Goal: Find specific page/section: Find specific page/section

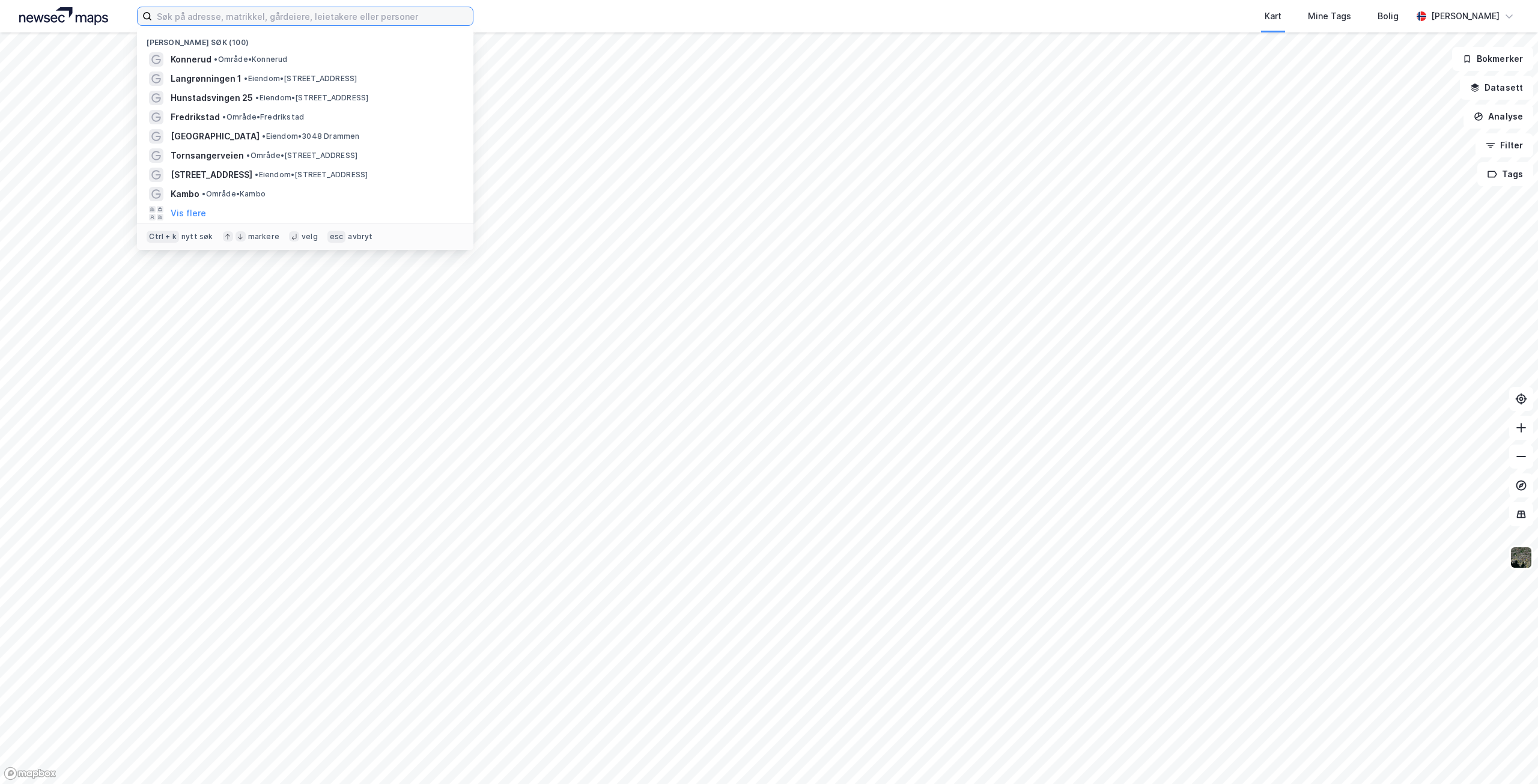
click at [212, 18] on input at bounding box center [312, 16] width 321 height 18
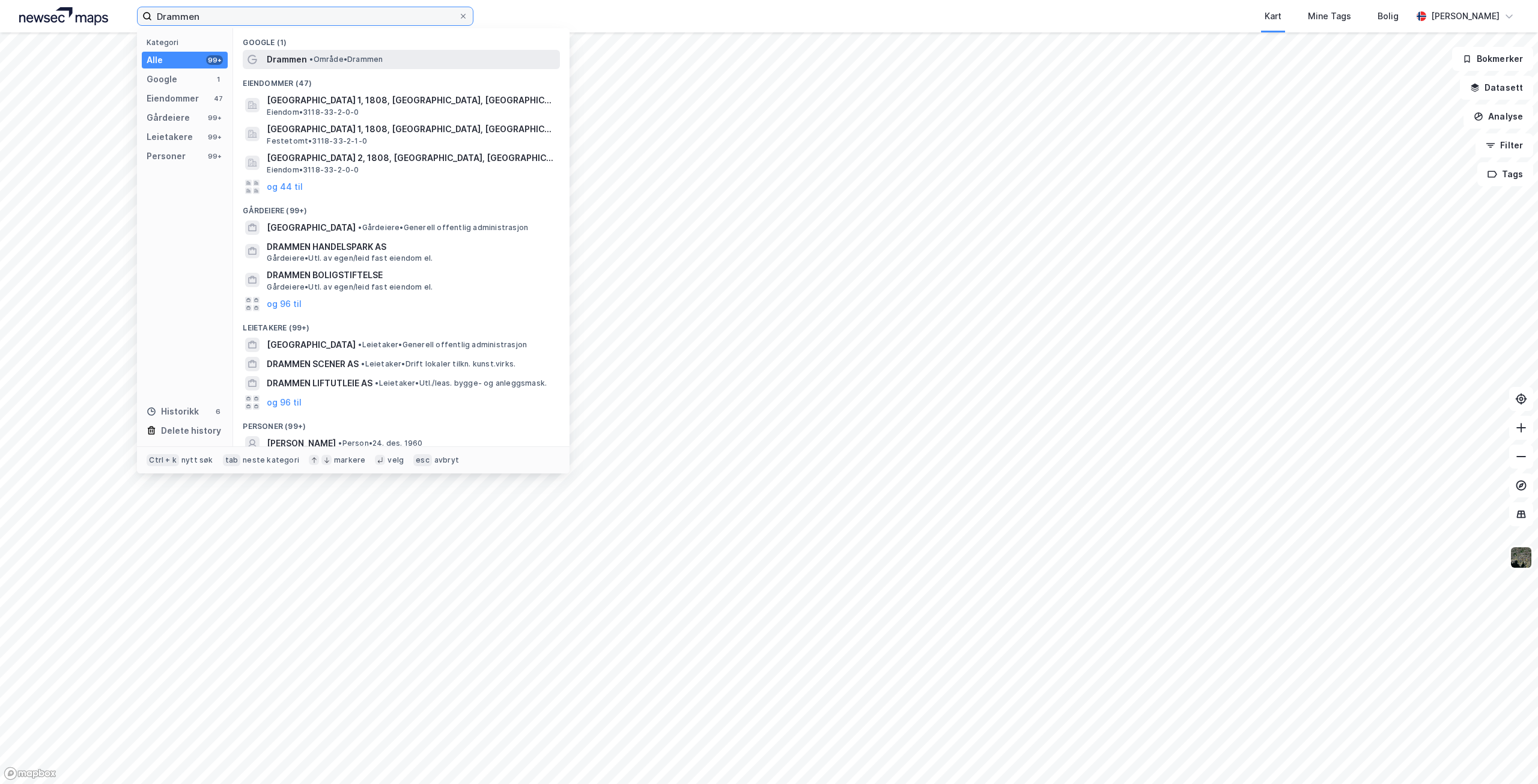
type input "Drammen"
click at [297, 58] on span "Drammen" at bounding box center [287, 59] width 40 height 14
